Goal: Task Accomplishment & Management: Use online tool/utility

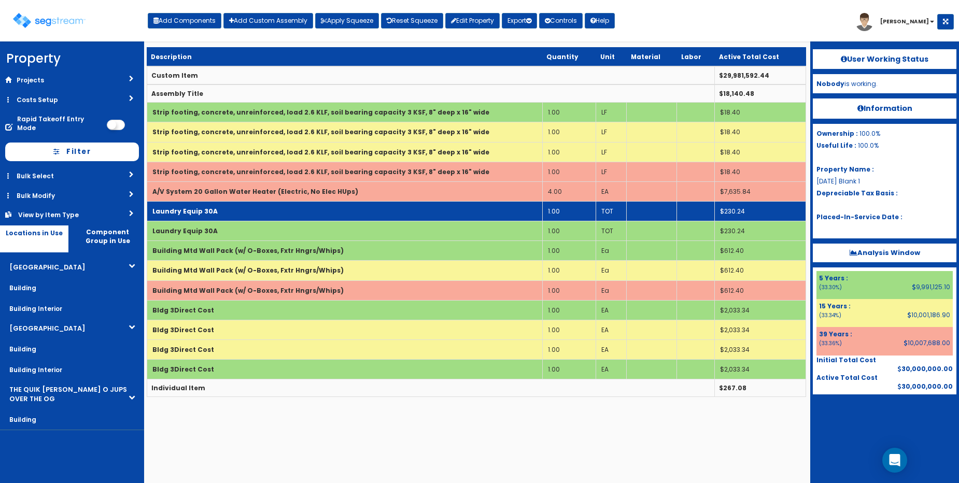
click at [273, 205] on td "Laundry Equip 30A" at bounding box center [345, 211] width 396 height 20
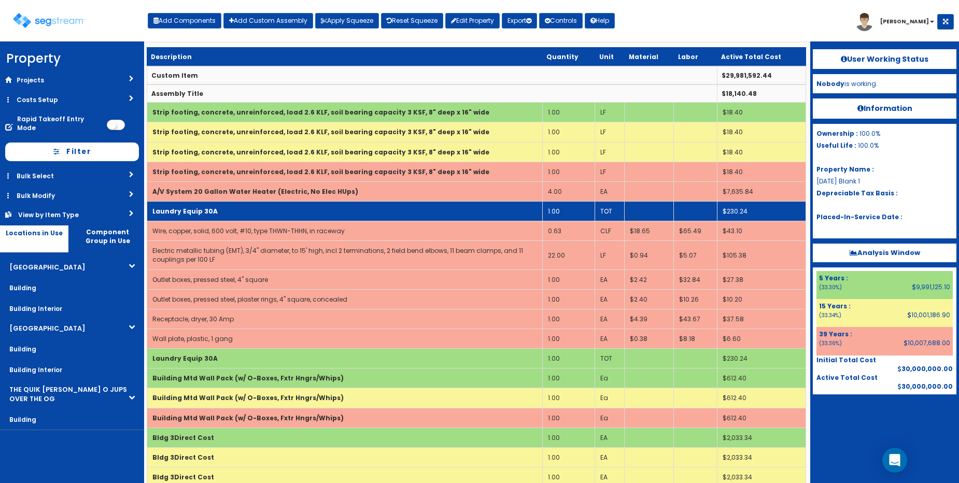
click at [273, 205] on td "Laundry Equip 30A" at bounding box center [345, 211] width 396 height 20
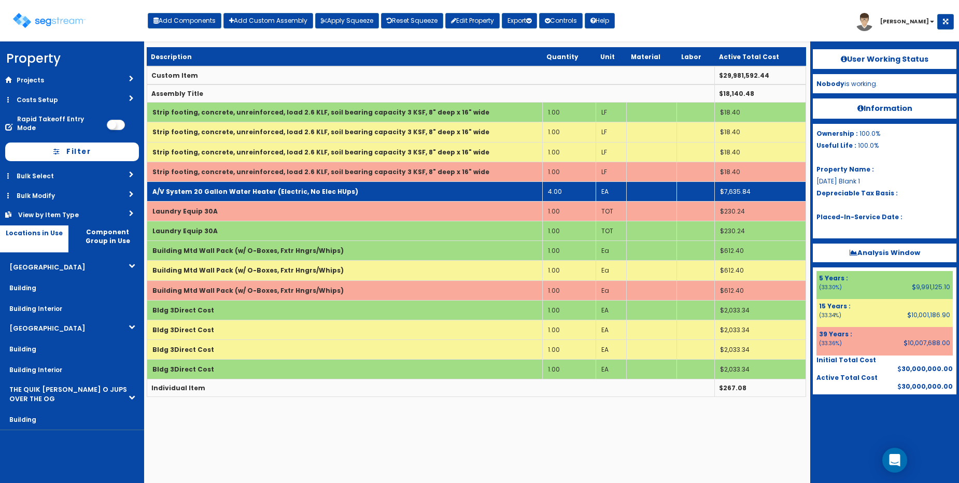
click at [276, 192] on b "A/V System 20 Gallon Water Heater (Electric, No Elec HUps)" at bounding box center [255, 191] width 206 height 9
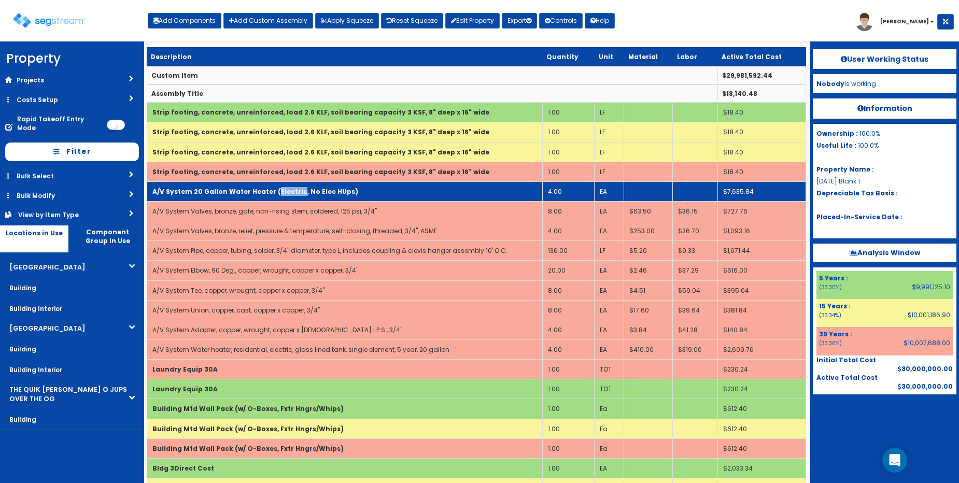
click at [276, 192] on b "A/V System 20 Gallon Water Heater (Electric, No Elec HUps)" at bounding box center [255, 191] width 206 height 9
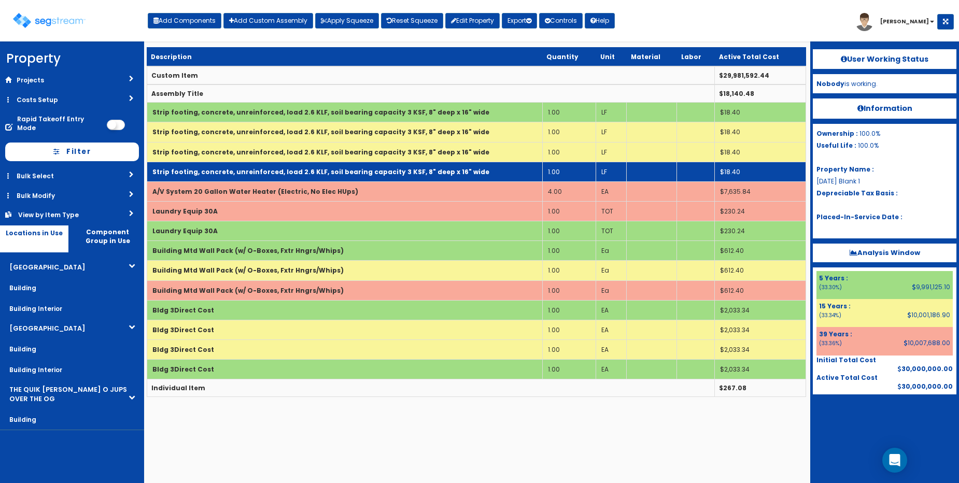
click at [281, 179] on td "Strip footing, concrete, unreinforced, load 2.6 KLF, soil bearing capacity 3 KS…" at bounding box center [345, 172] width 396 height 20
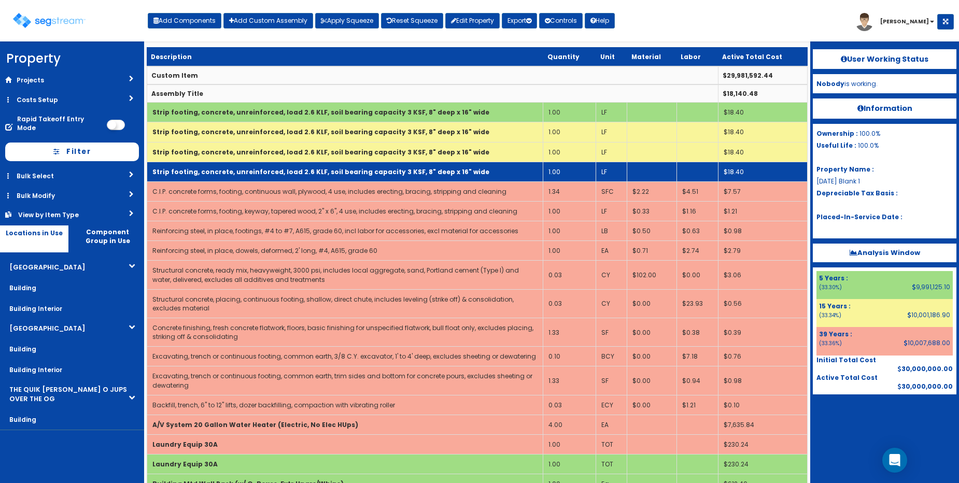
click at [281, 178] on div "We are Building your Property. So please grab a coffee and let us do the heavy …" at bounding box center [479, 343] width 959 height 595
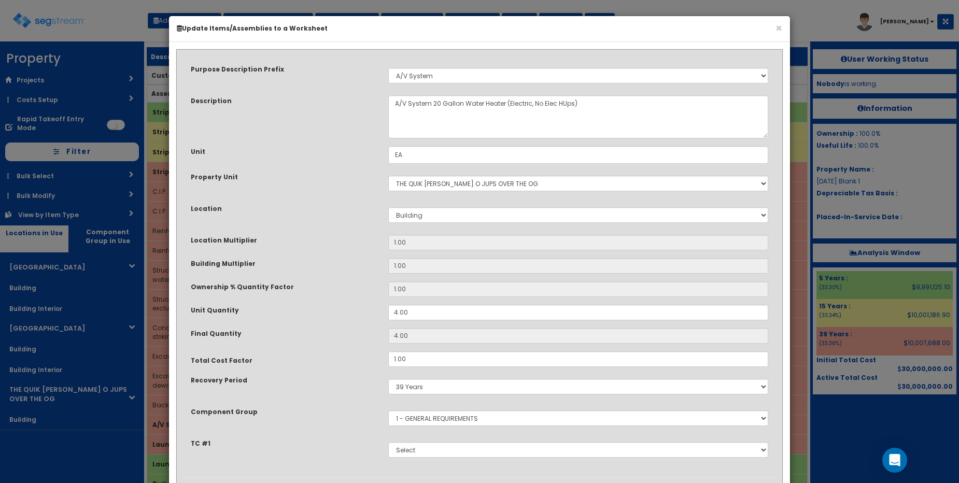
click at [290, 111] on div "Description A/V System 20 Gallon Water Heater (Electric, No Elec HUps)" at bounding box center [479, 116] width 593 height 43
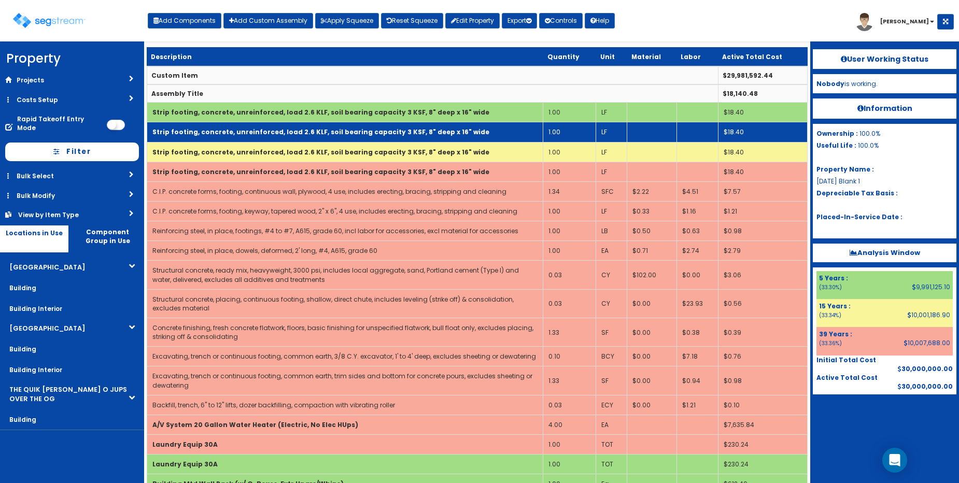
click at [284, 132] on b "Strip footing, concrete, unreinforced, load 2.6 KLF, soil bearing capacity 3 KS…" at bounding box center [320, 132] width 337 height 9
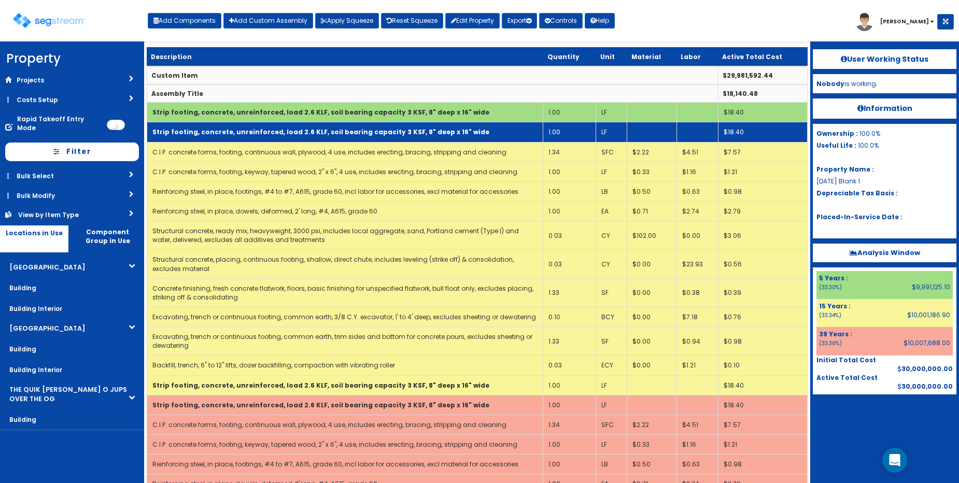
click at [284, 132] on b "Strip footing, concrete, unreinforced, load 2.6 KLF, soil bearing capacity 3 KS…" at bounding box center [320, 132] width 337 height 9
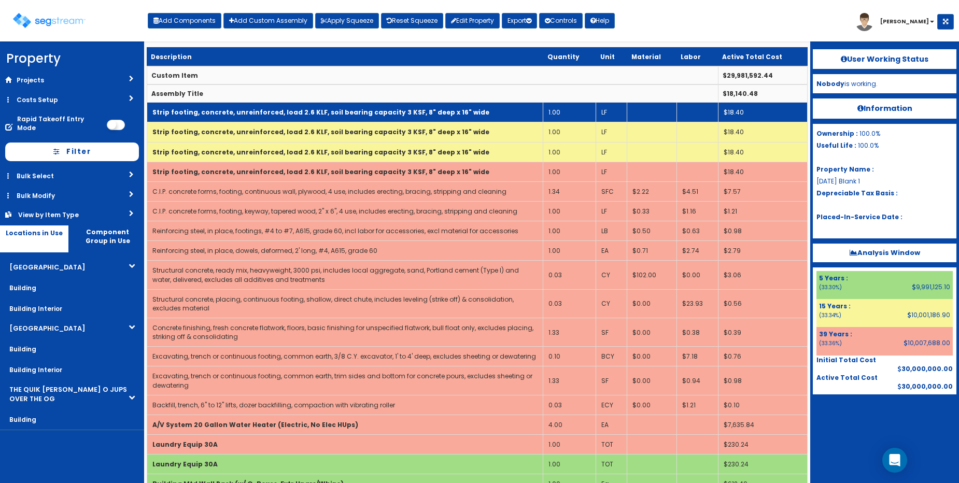
click at [287, 114] on b "Strip footing, concrete, unreinforced, load 2.6 KLF, soil bearing capacity 3 KS…" at bounding box center [320, 112] width 337 height 9
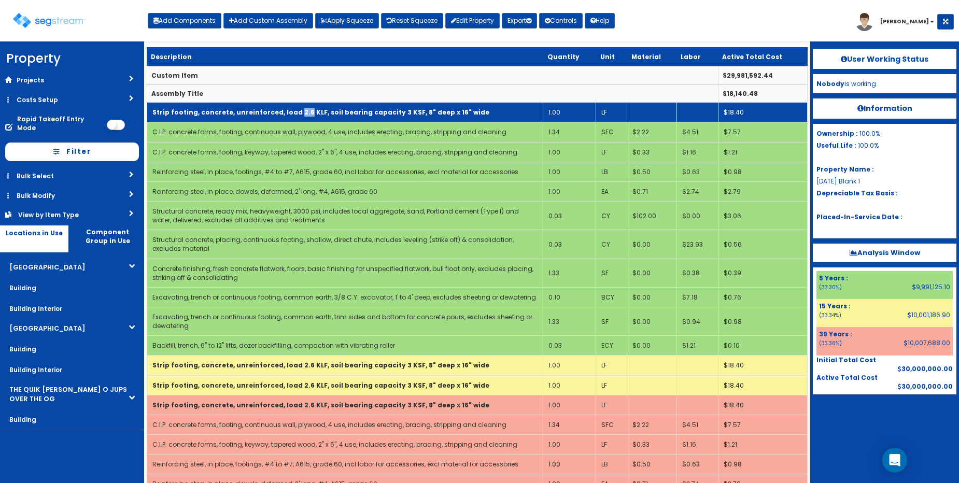
click at [287, 114] on b "Strip footing, concrete, unreinforced, load 2.6 KLF, soil bearing capacity 3 KS…" at bounding box center [320, 112] width 337 height 9
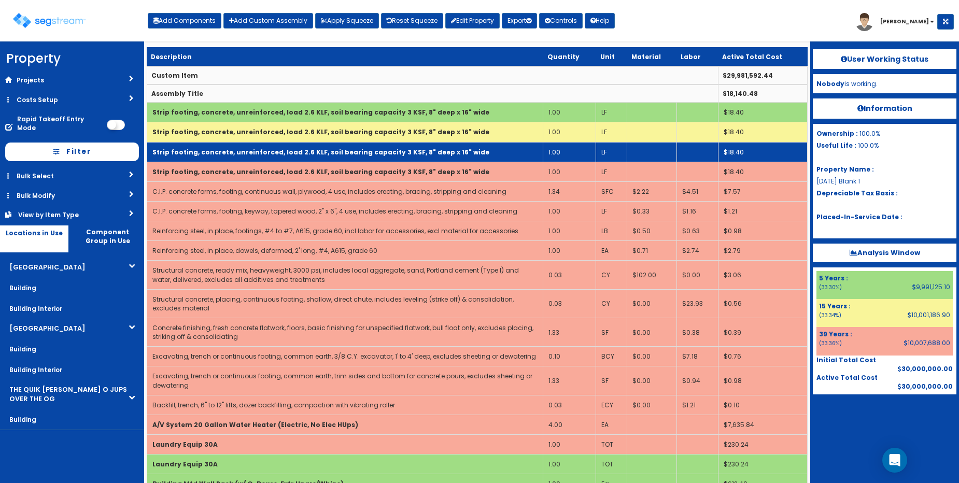
click at [286, 158] on td "Strip footing, concrete, unreinforced, load 2.6 KLF, soil bearing capacity 3 KS…" at bounding box center [345, 152] width 397 height 20
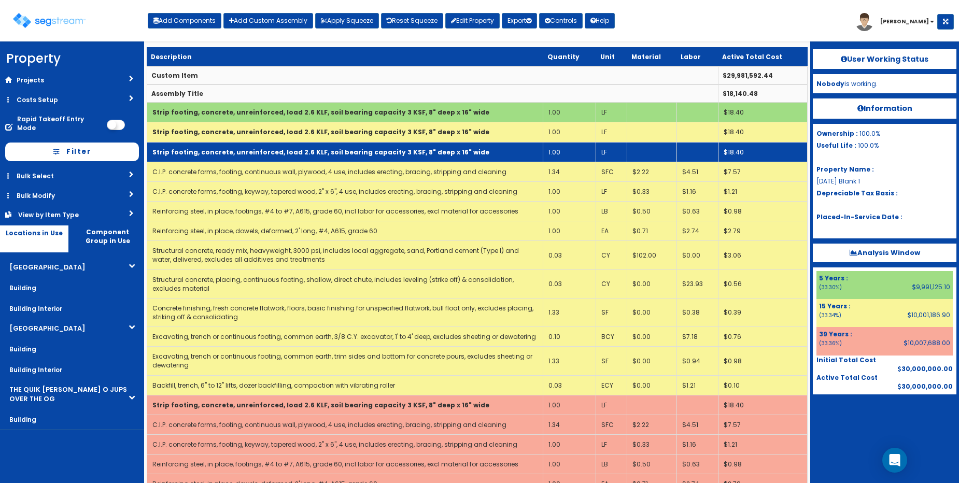
click at [286, 158] on td "Strip footing, concrete, unreinforced, load 2.6 KLF, soil bearing capacity 3 KS…" at bounding box center [345, 152] width 397 height 20
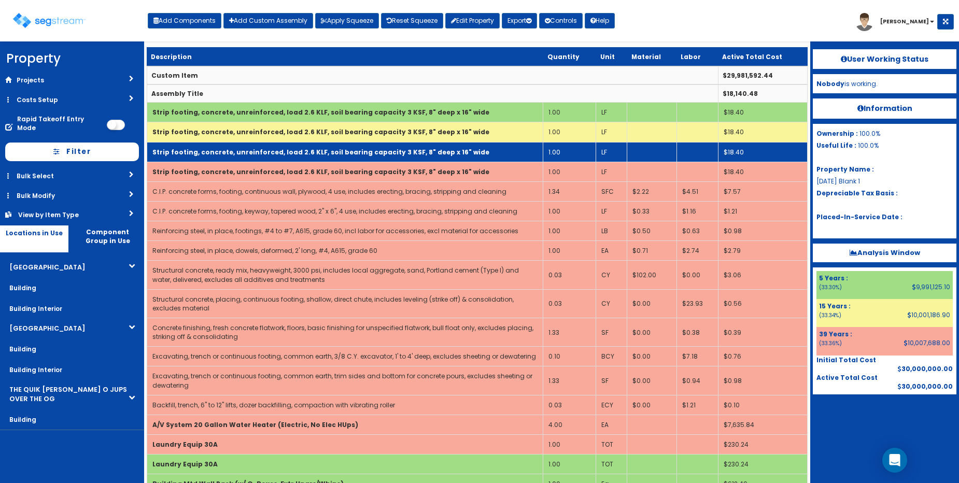
select select "5230312"
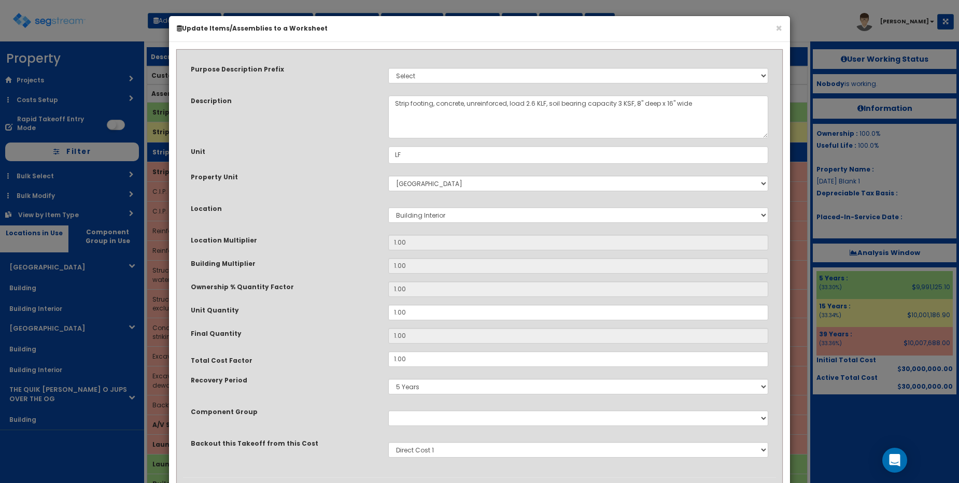
click at [285, 164] on div "Purpose Description Prefix Select A/V System A/V System Equipment A/V System Eq…" at bounding box center [479, 267] width 593 height 422
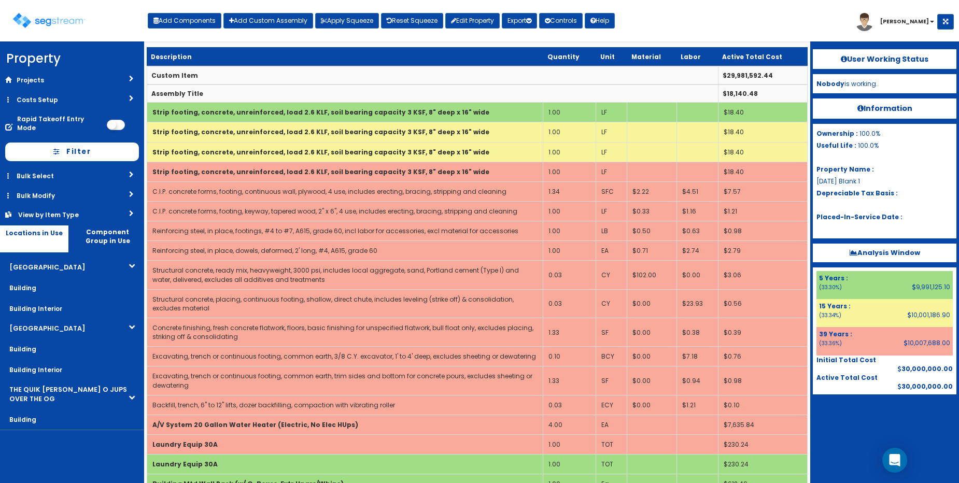
select select "5230313"
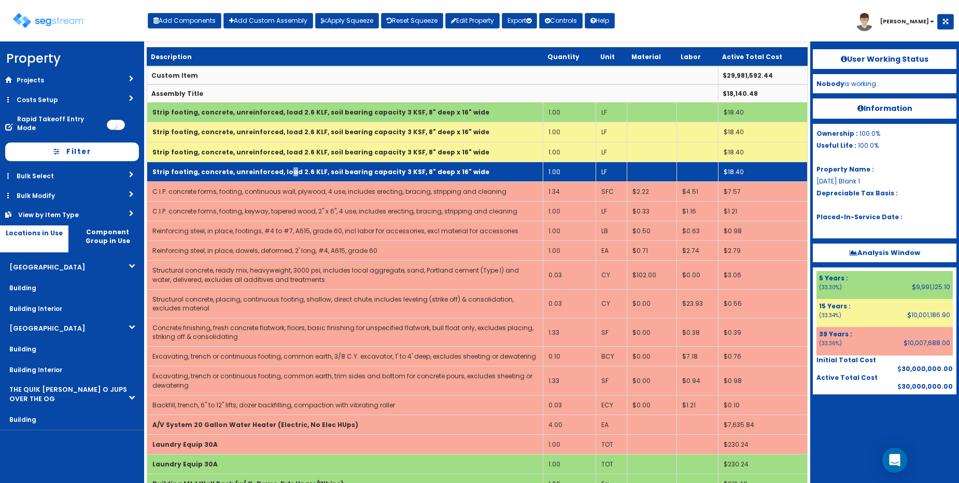
click at [279, 168] on b "Strip footing, concrete, unreinforced, load 2.6 KLF, soil bearing capacity 3 KS…" at bounding box center [320, 171] width 337 height 9
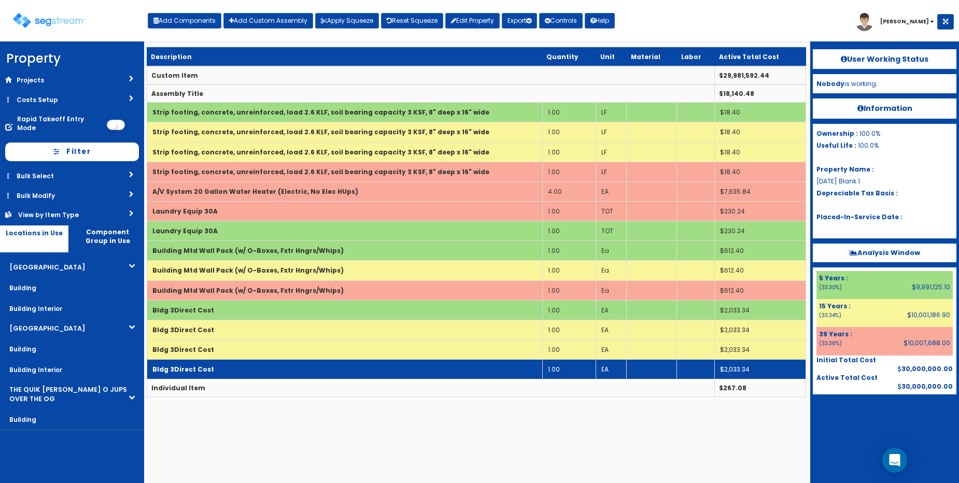
click at [231, 367] on td "Bldg 3Direct Cost" at bounding box center [345, 370] width 396 height 20
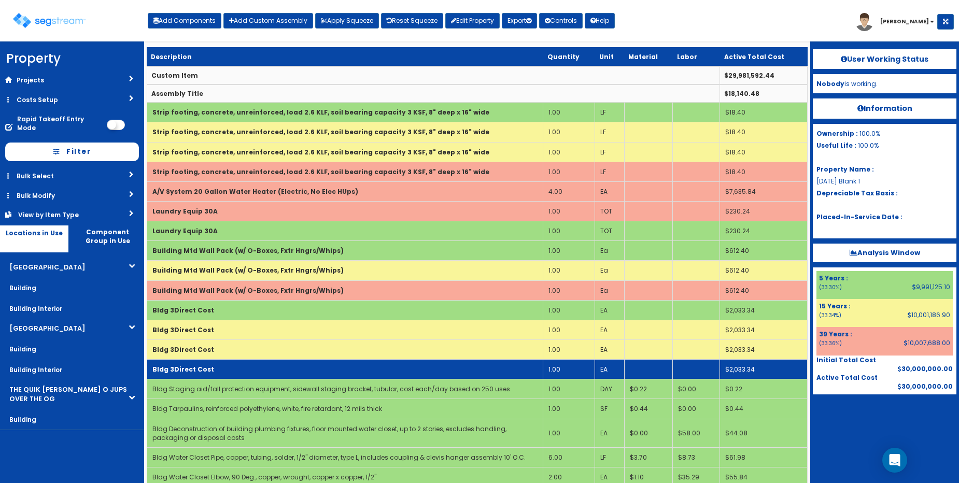
click at [231, 367] on td "Bldg 3Direct Cost" at bounding box center [345, 370] width 397 height 20
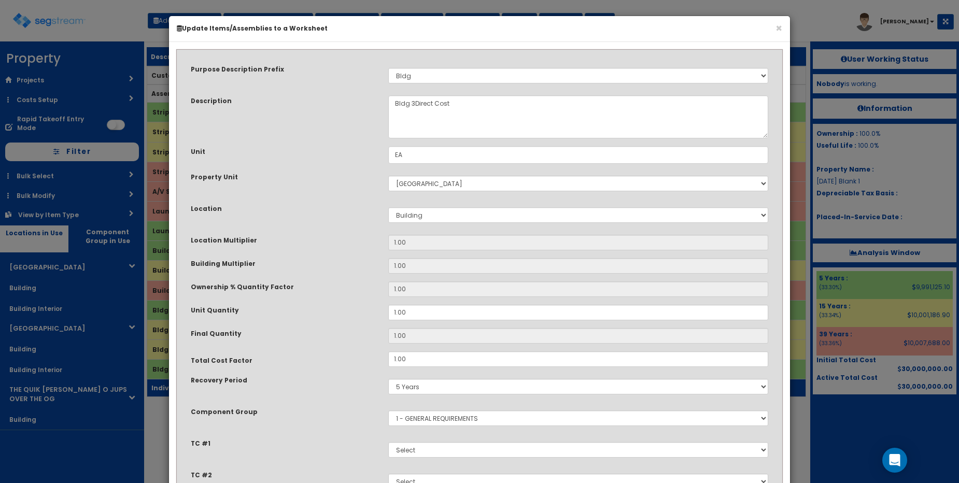
click at [229, 383] on small "Recovery Period" at bounding box center [219, 380] width 57 height 8
click at [388, 383] on select "5 Years 15 Years 39 Years" at bounding box center [578, 387] width 380 height 16
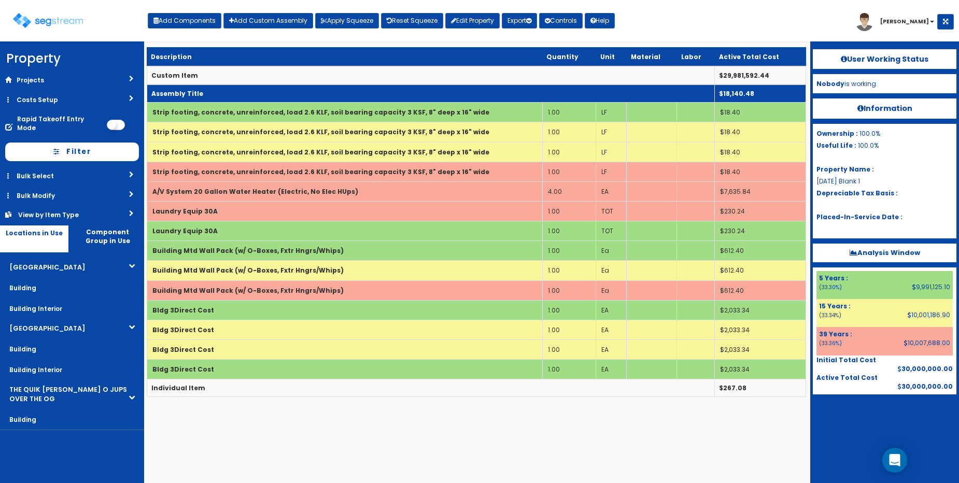
click at [278, 92] on td "Assembly Title" at bounding box center [431, 94] width 568 height 18
